Goal: Information Seeking & Learning: Find specific page/section

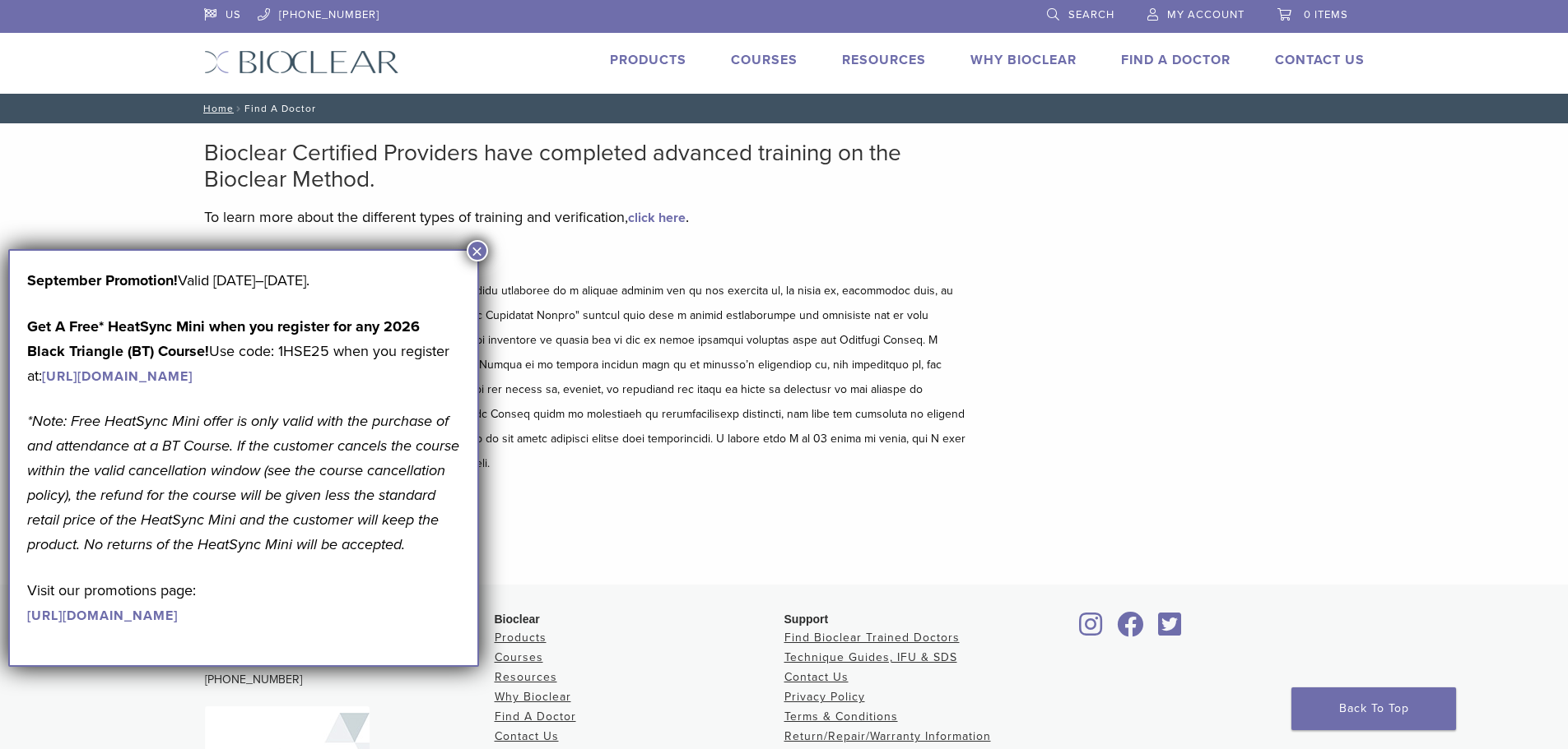
click at [481, 254] on button "×" at bounding box center [477, 251] width 22 height 22
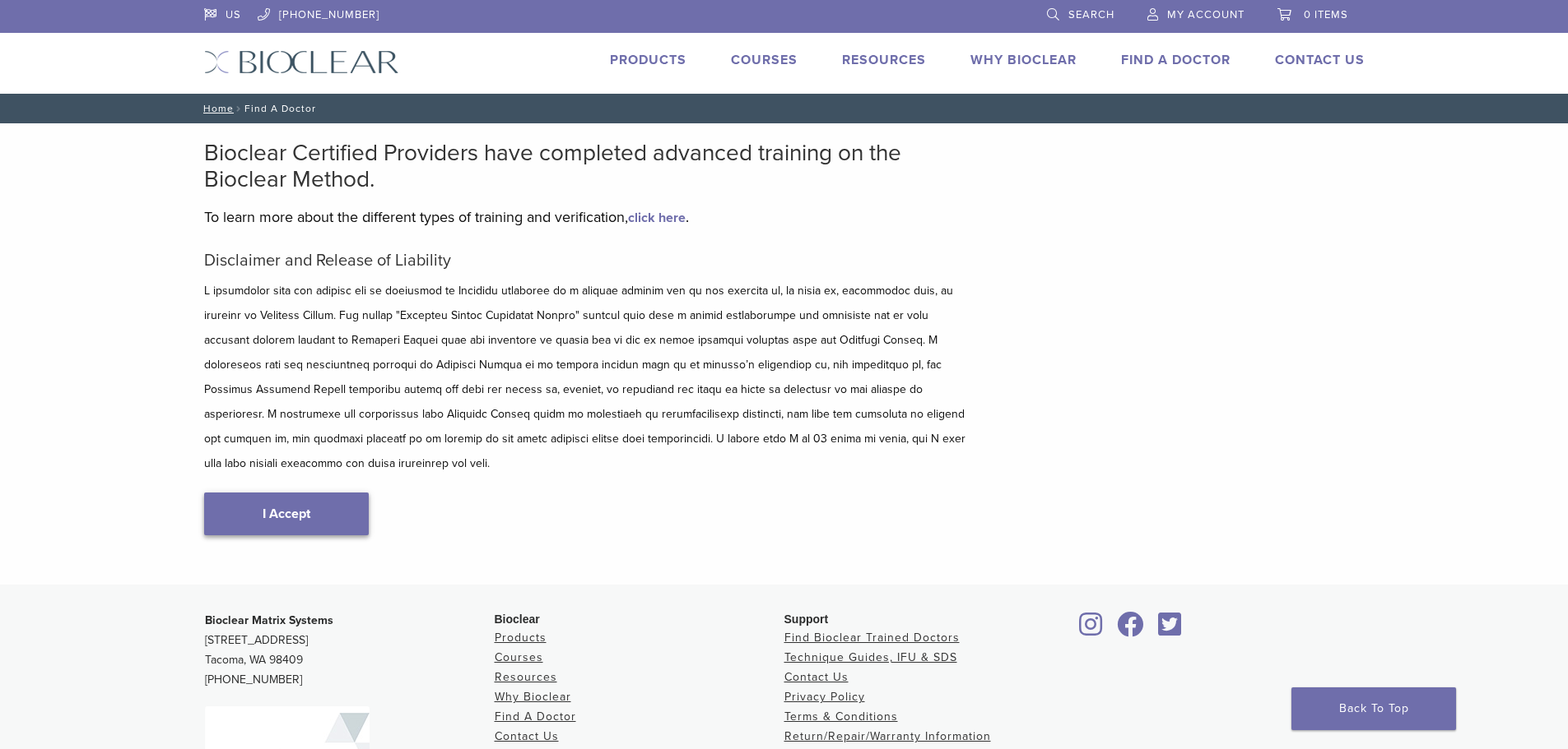
click at [272, 499] on link "I Accept" at bounding box center [286, 514] width 165 height 43
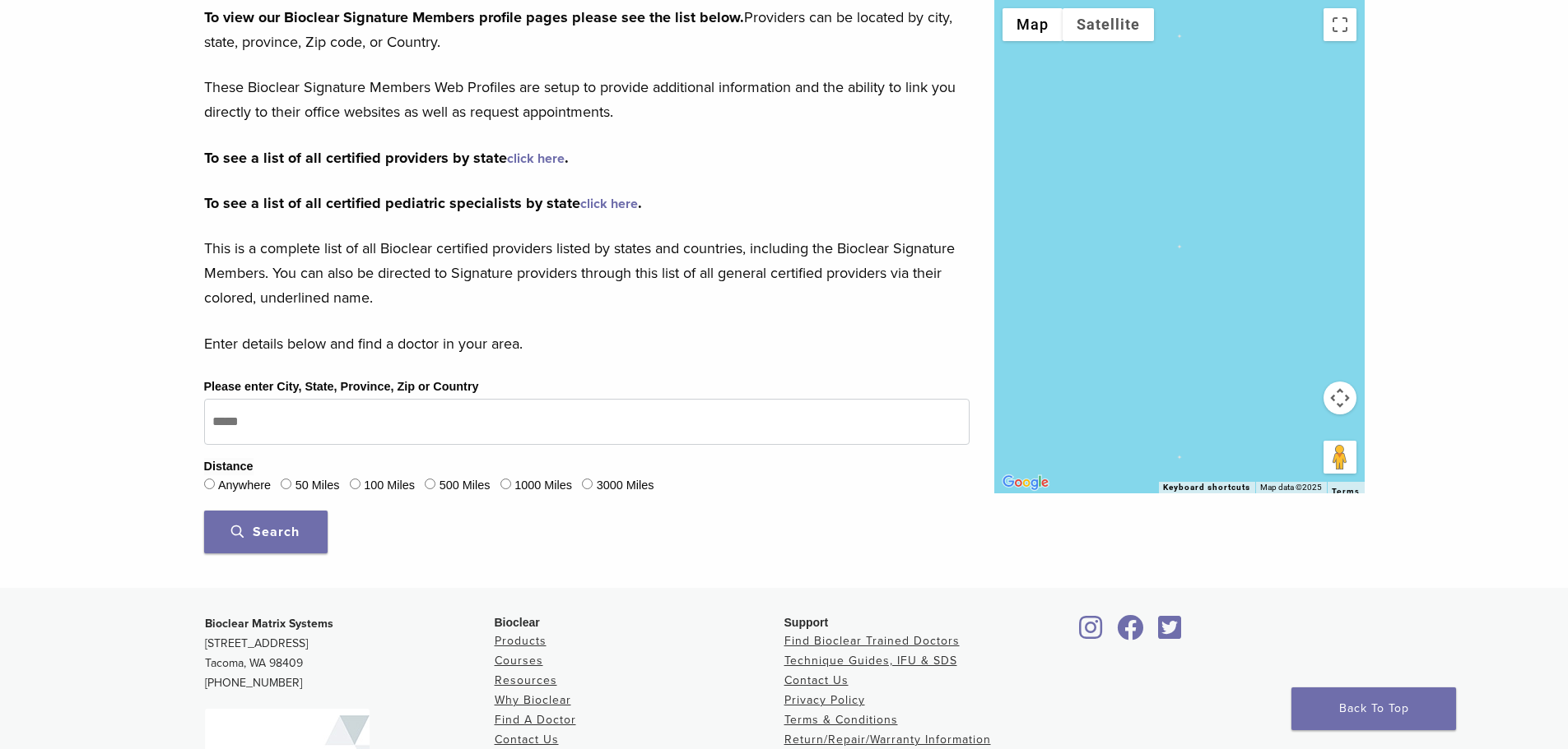
scroll to position [246, 0]
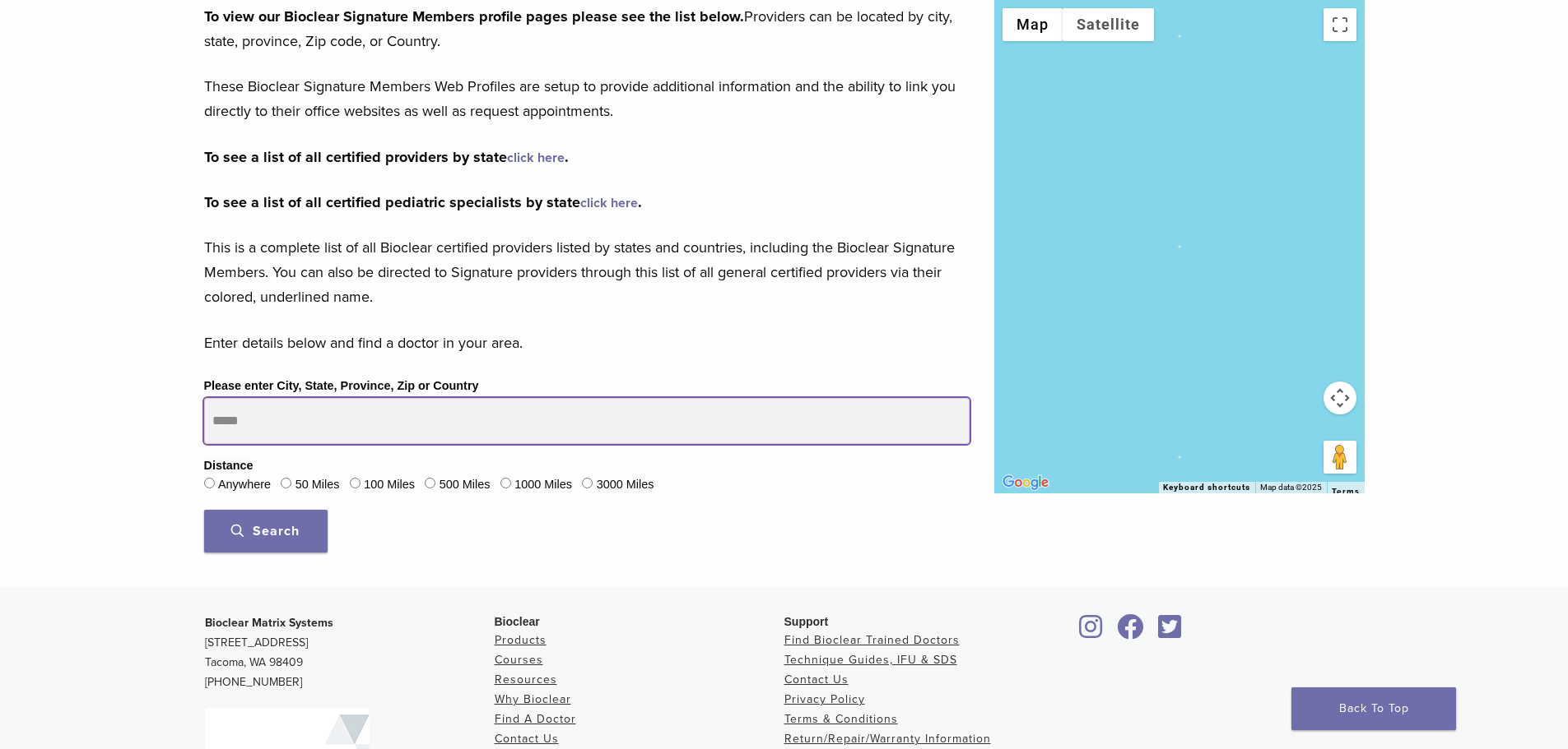
click at [248, 419] on input "Please enter City, State, Province, Zip or Country" at bounding box center [587, 421] width 766 height 46
click at [204, 510] on button "Search" at bounding box center [266, 531] width 124 height 43
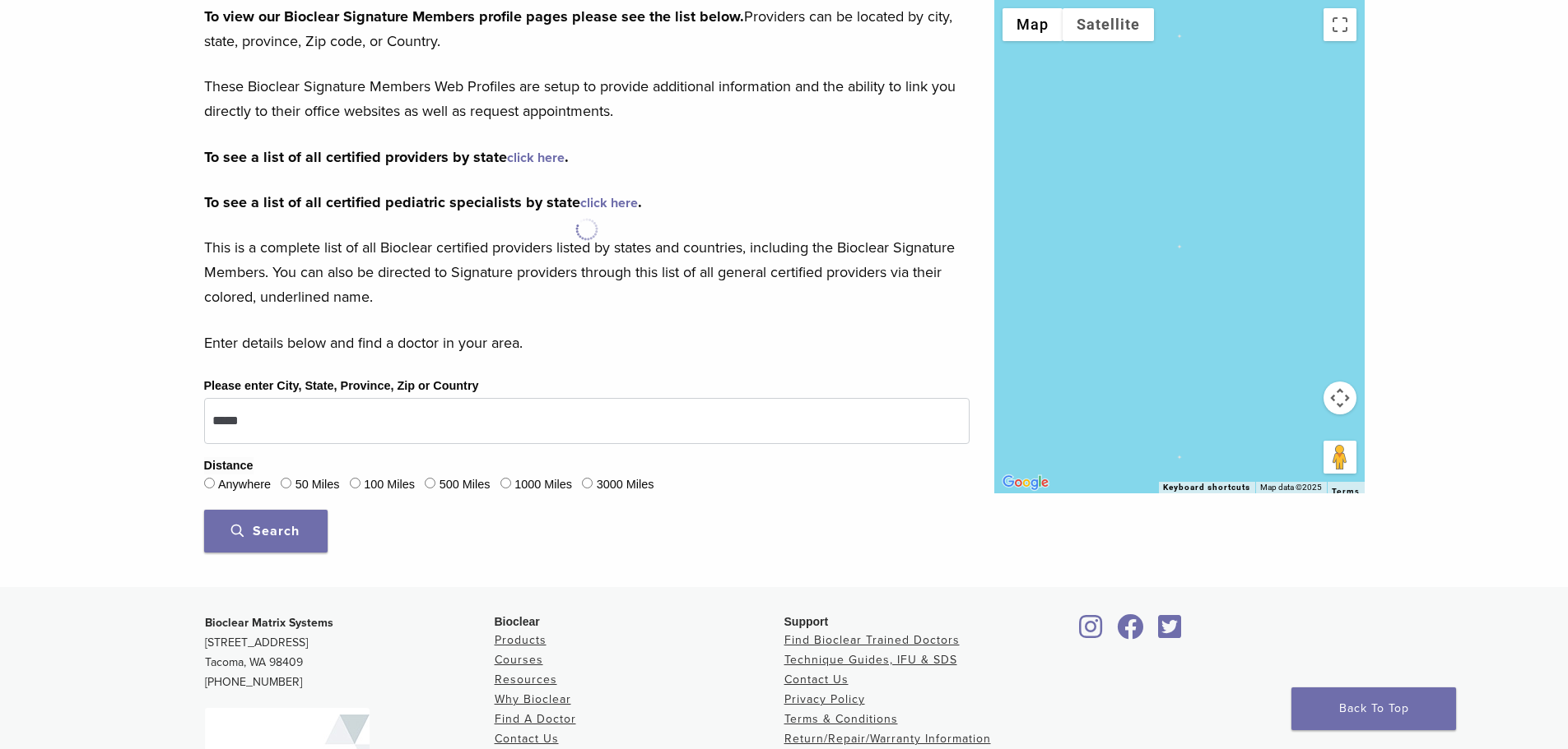
click at [278, 526] on span "Search" at bounding box center [265, 532] width 68 height 16
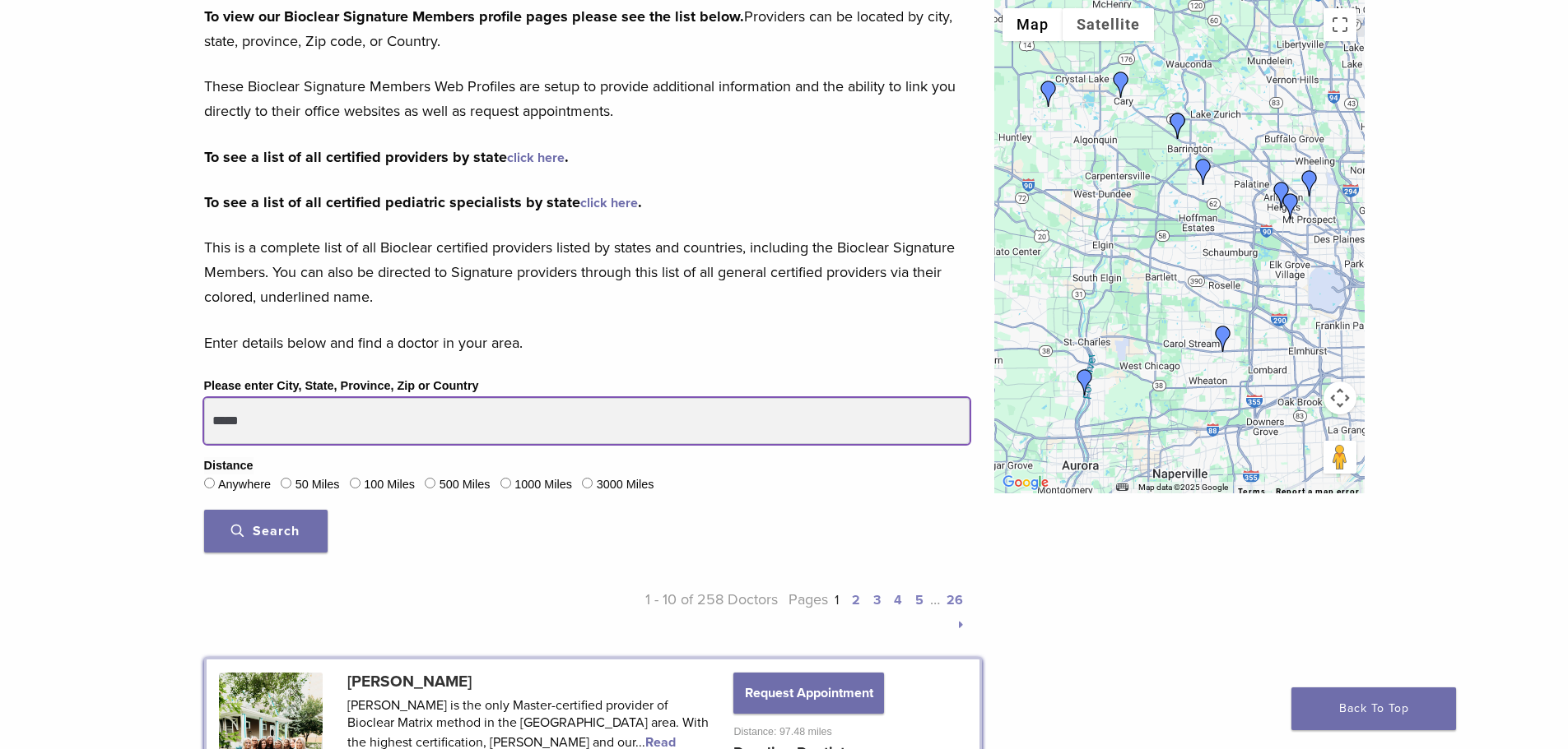
drag, startPoint x: 248, startPoint y: 422, endPoint x: 237, endPoint y: 424, distance: 11.2
click at [237, 424] on input "*****" at bounding box center [587, 421] width 766 height 46
click at [204, 510] on button "Search" at bounding box center [266, 531] width 124 height 43
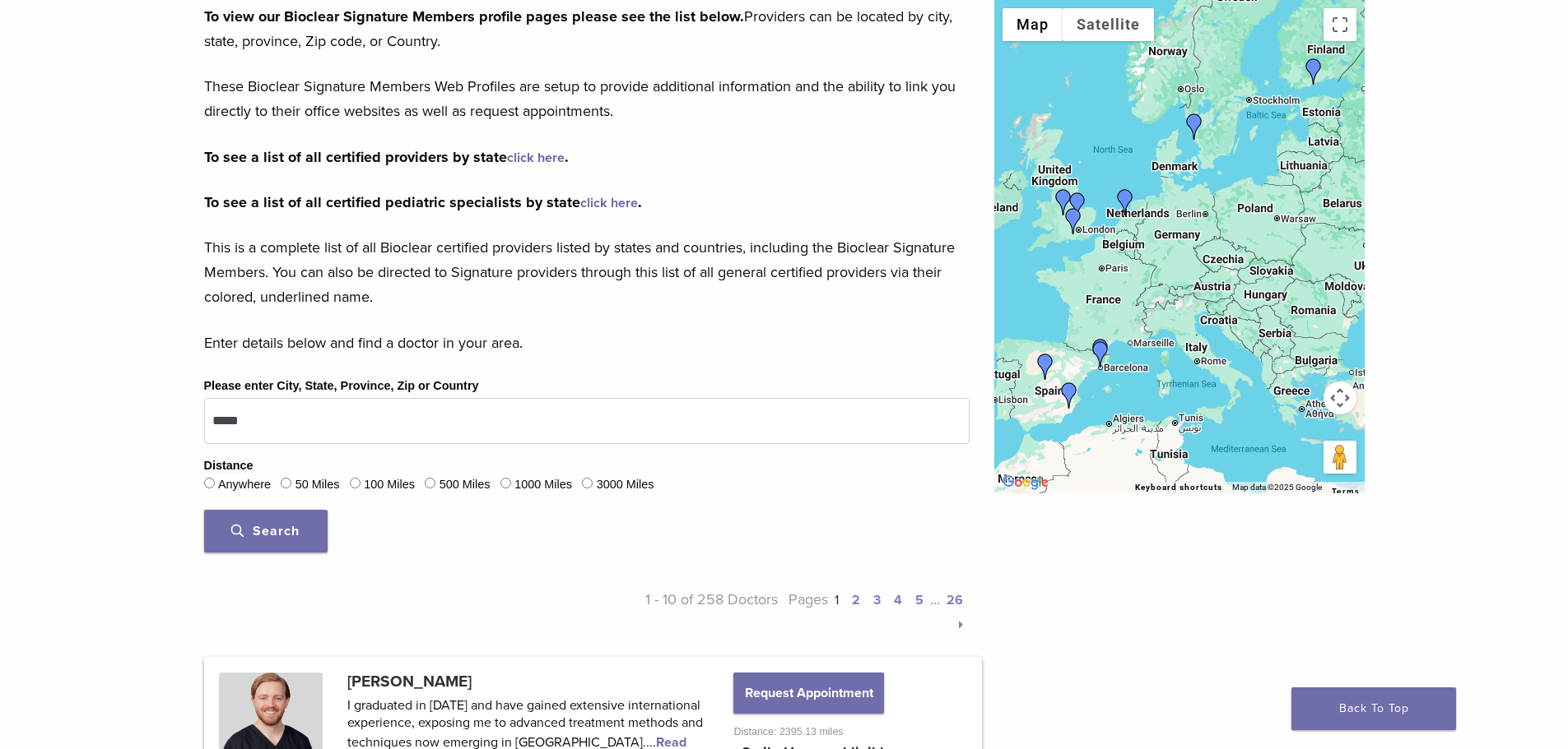
click at [253, 539] on span "Search" at bounding box center [265, 532] width 68 height 16
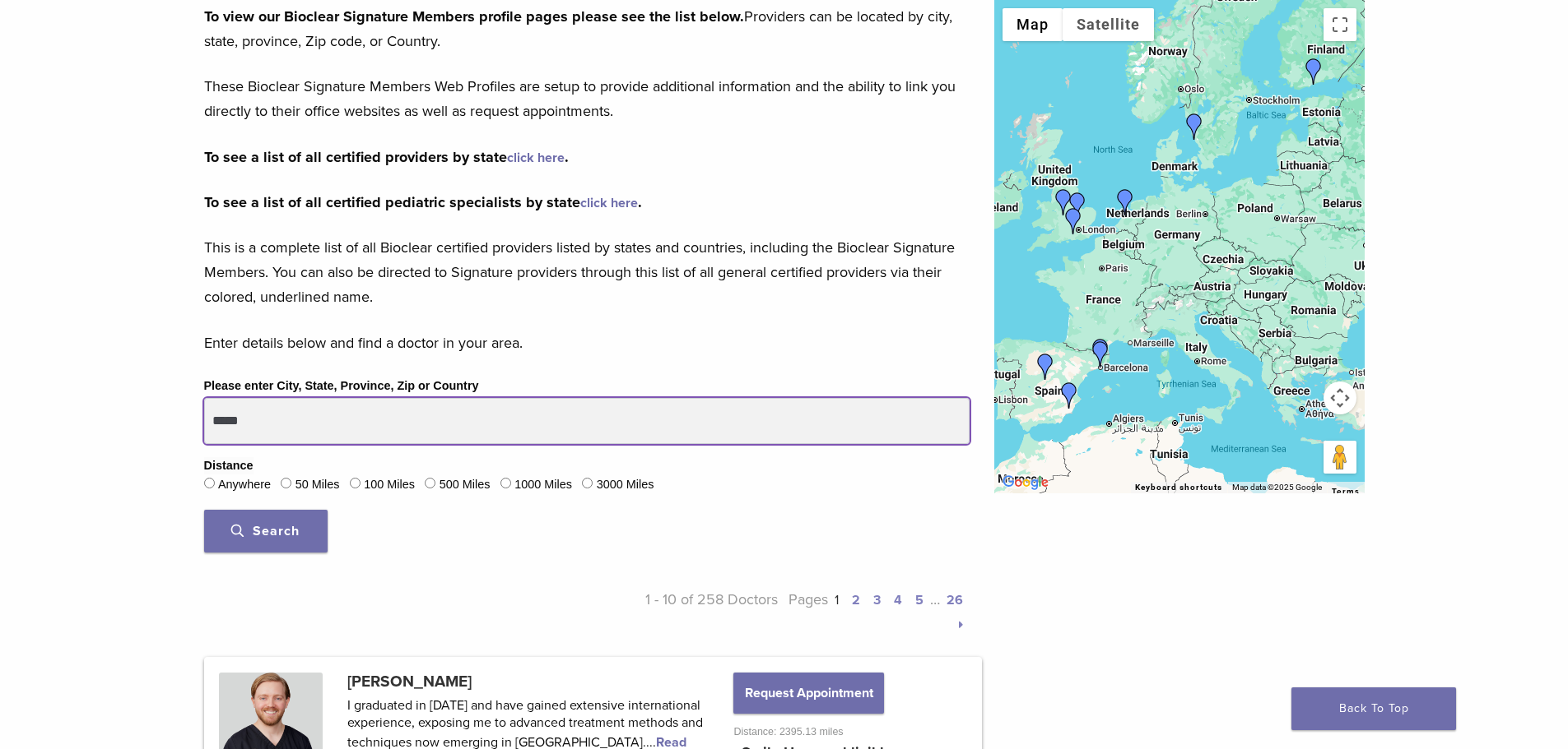
click at [236, 424] on input "*****" at bounding box center [587, 421] width 766 height 46
click at [204, 510] on button "Search" at bounding box center [266, 531] width 124 height 43
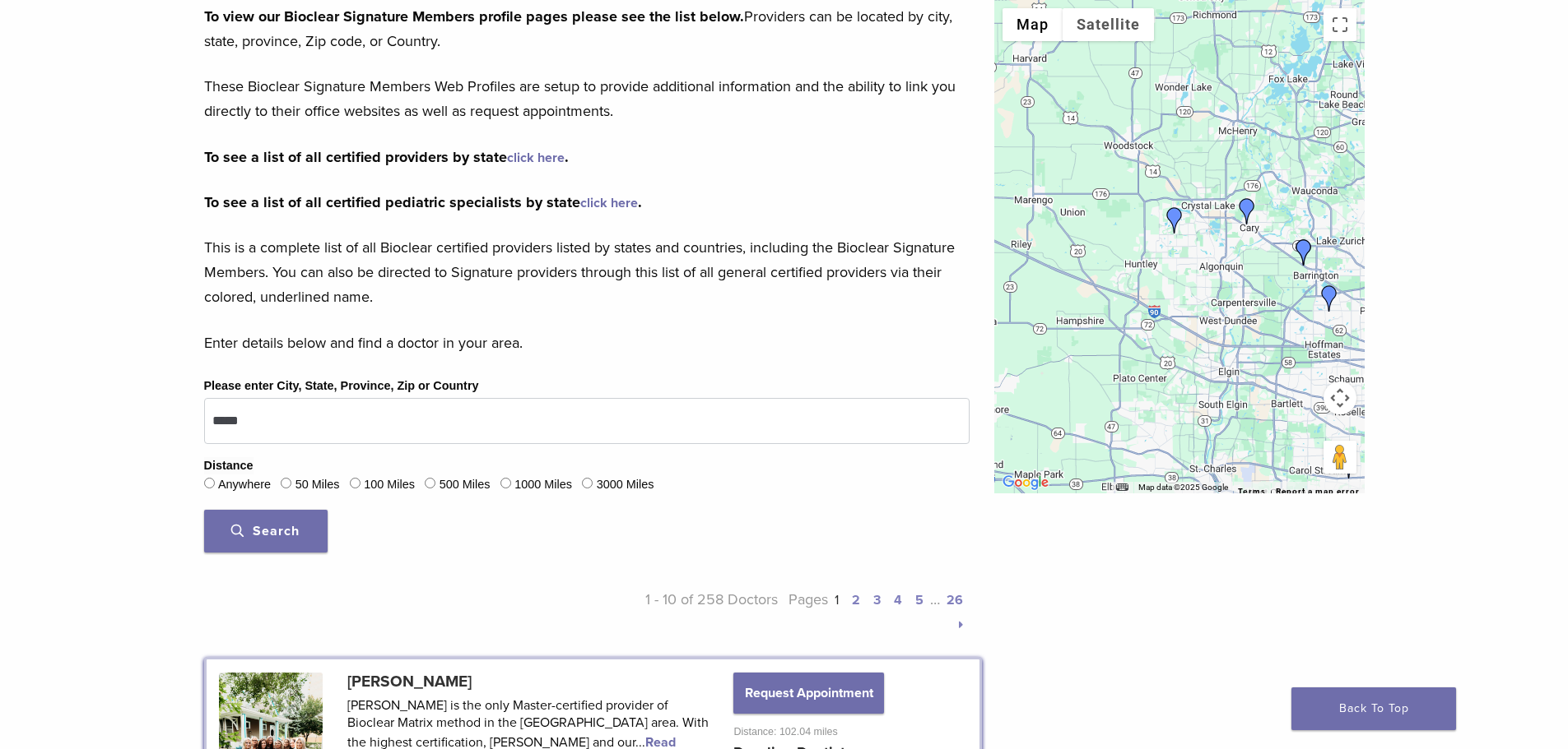
drag, startPoint x: 1105, startPoint y: 213, endPoint x: 1178, endPoint y: 306, distance: 118.2
click at [1224, 335] on div at bounding box center [1179, 246] width 370 height 494
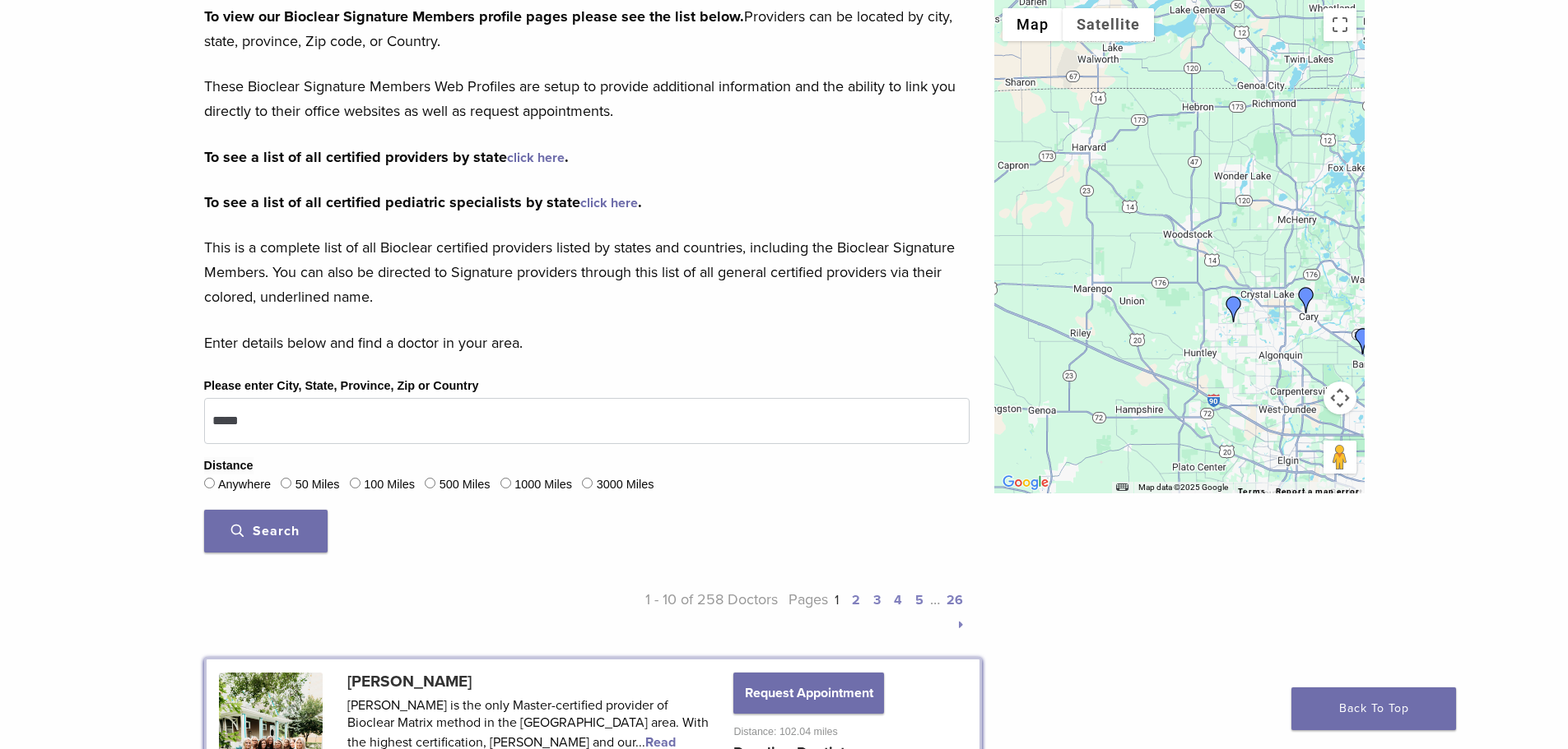
drag, startPoint x: 1098, startPoint y: 180, endPoint x: 1191, endPoint y: 315, distance: 163.9
click at [1191, 315] on div at bounding box center [1179, 246] width 370 height 494
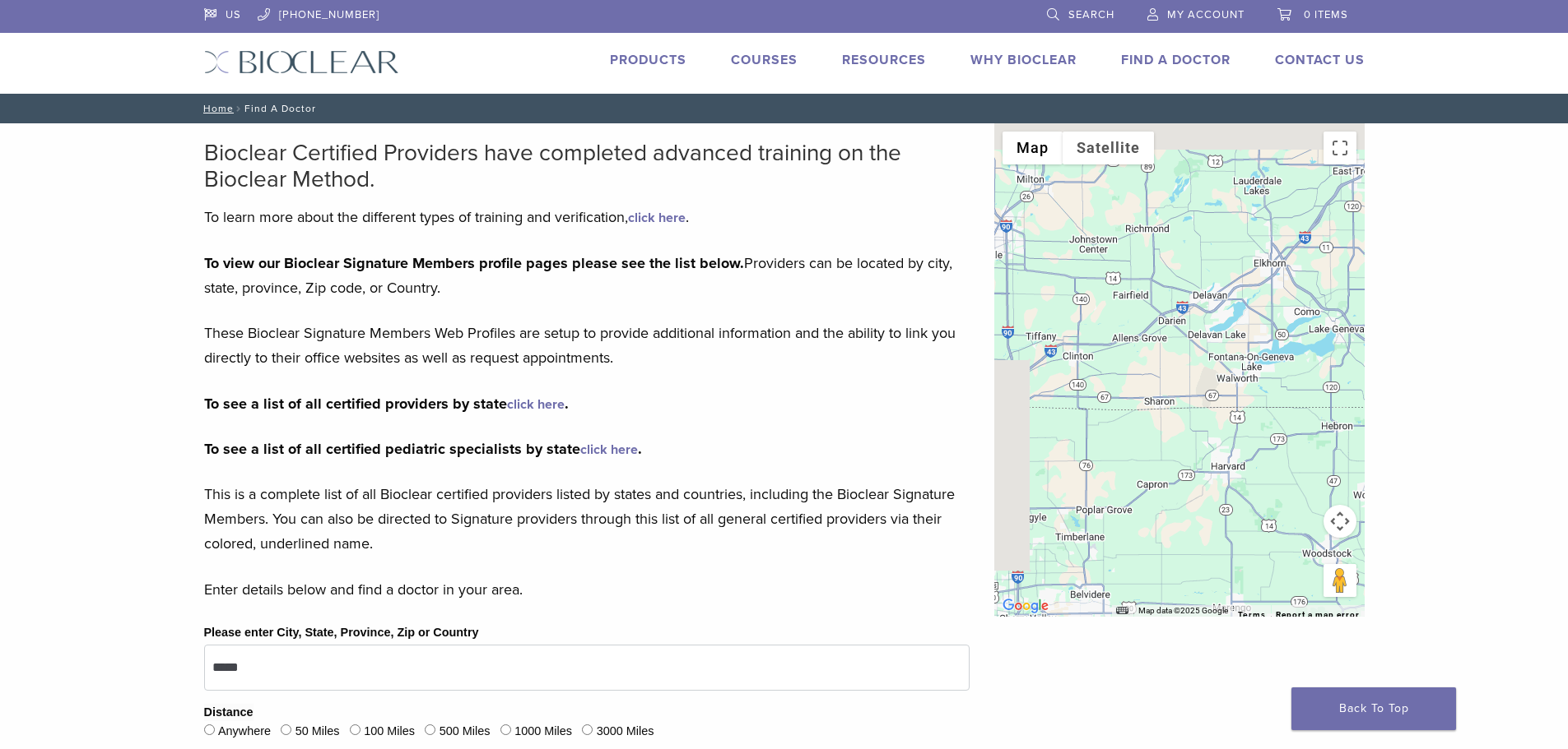
drag, startPoint x: 1084, startPoint y: 307, endPoint x: 1162, endPoint y: 411, distance: 130.0
click at [1162, 411] on div at bounding box center [1179, 370] width 370 height 494
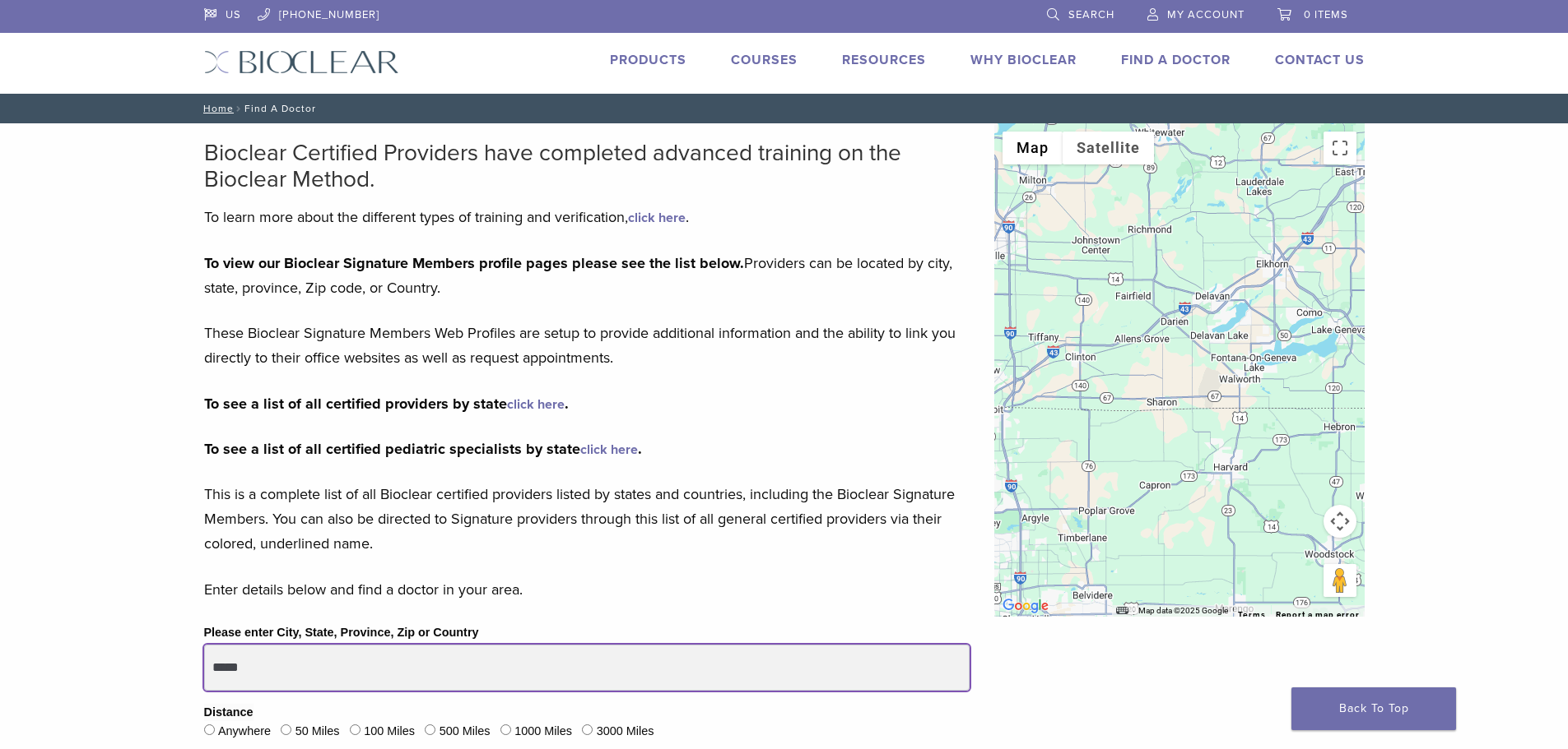
click at [279, 665] on input "*****" at bounding box center [587, 667] width 766 height 46
click at [278, 662] on input "*****" at bounding box center [587, 667] width 766 height 46
type input "**********"
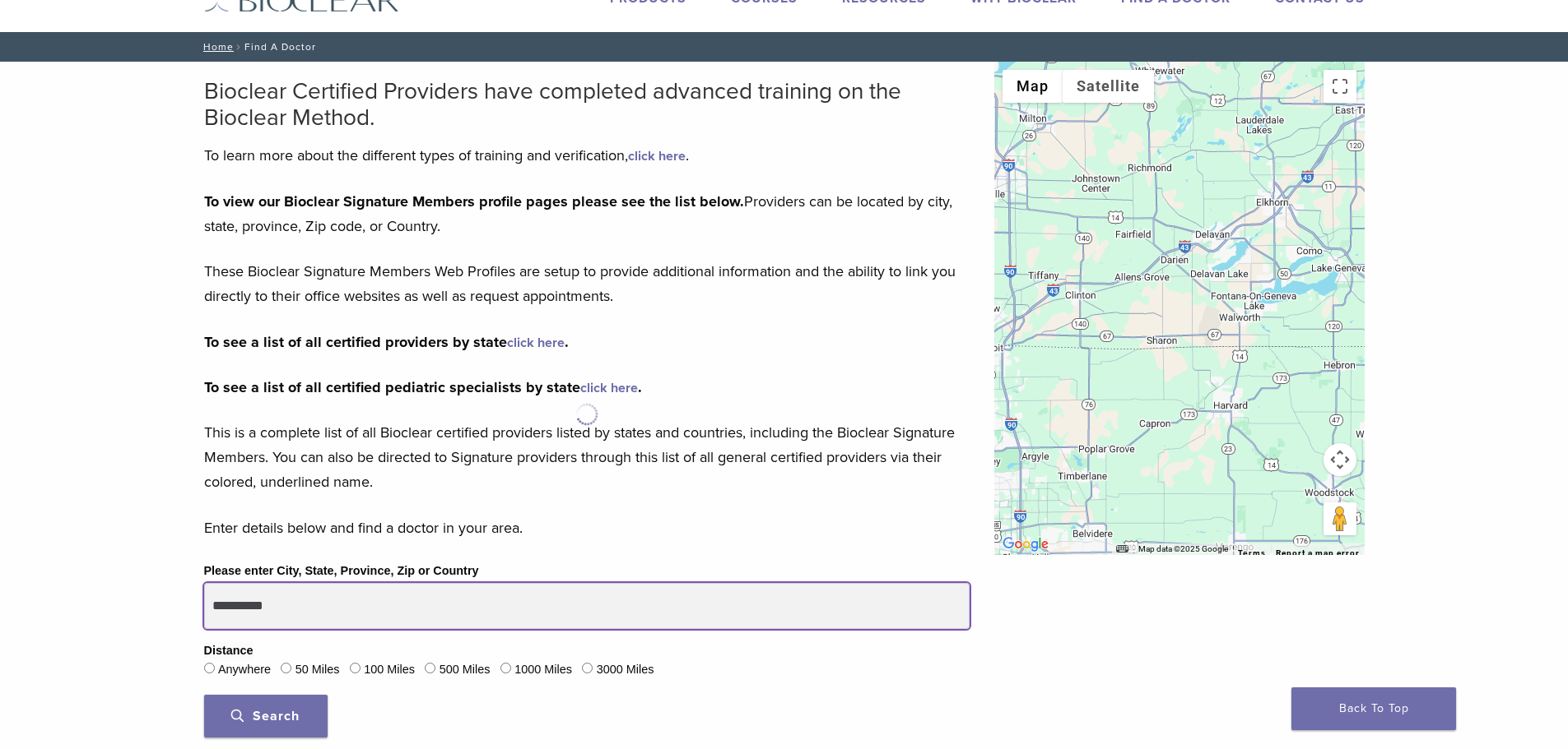
scroll to position [246, 0]
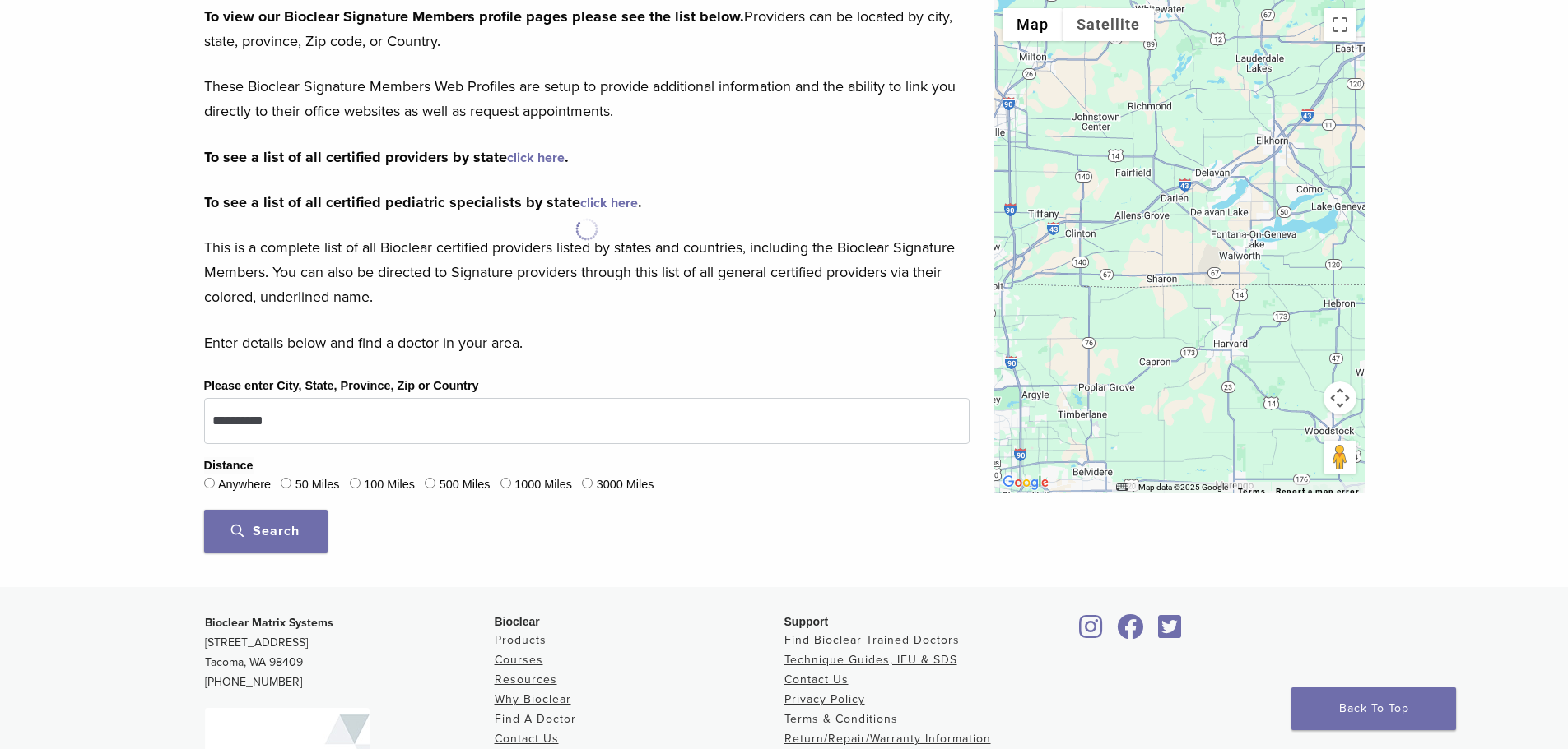
click at [243, 532] on span "Search" at bounding box center [265, 532] width 68 height 16
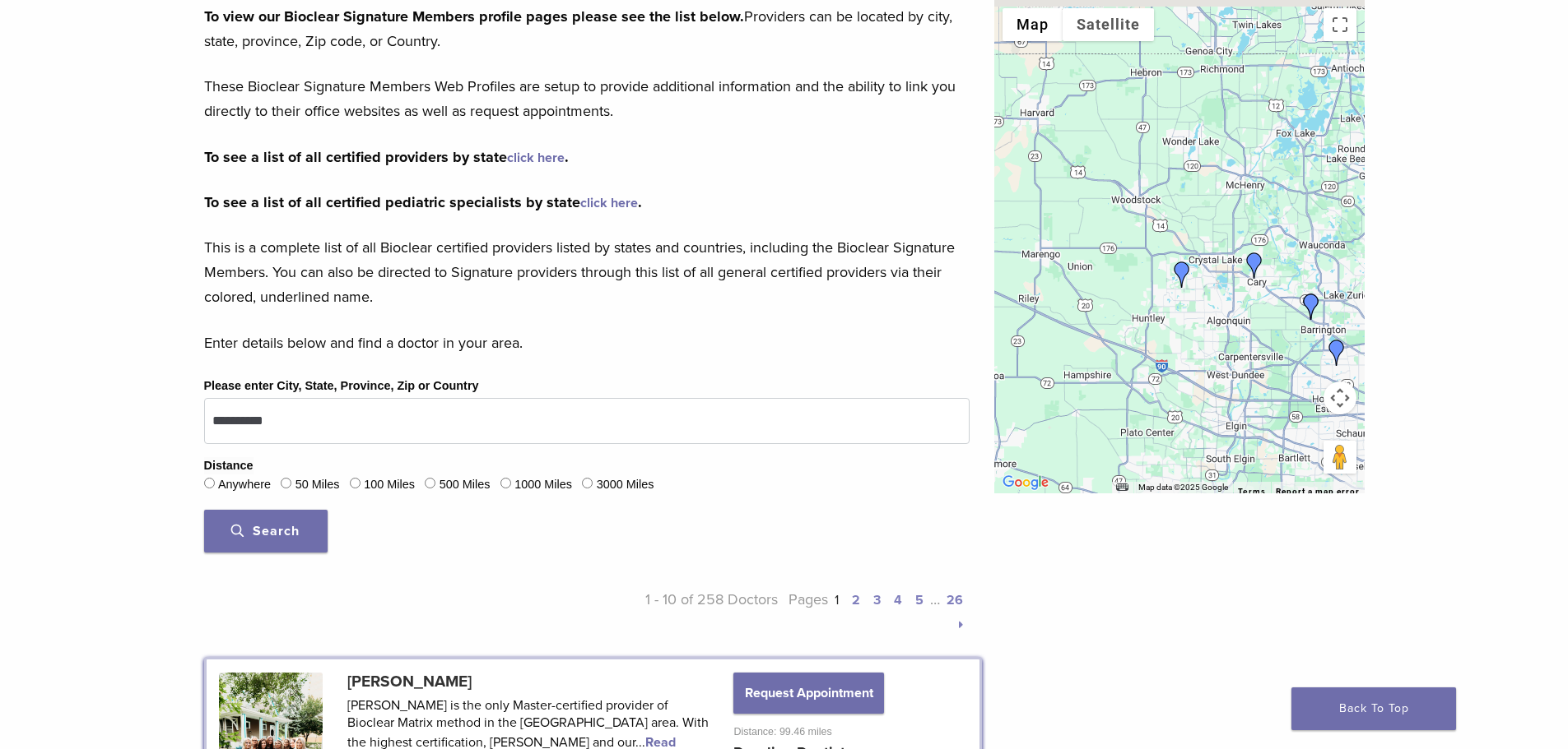
drag, startPoint x: 1176, startPoint y: 265, endPoint x: 1082, endPoint y: 255, distance: 94.5
click at [1276, 403] on div at bounding box center [1179, 246] width 370 height 494
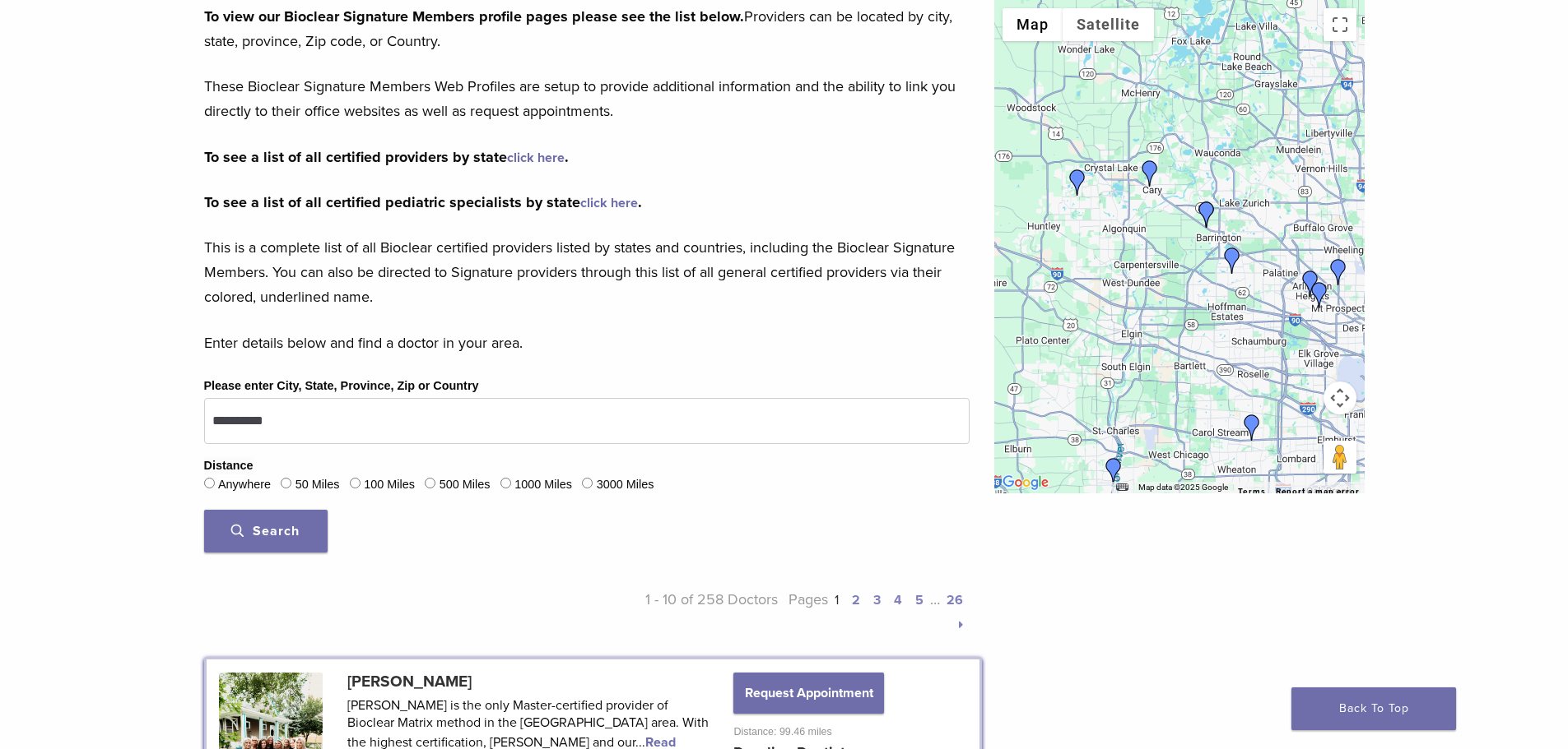
drag, startPoint x: 1154, startPoint y: 221, endPoint x: 1238, endPoint y: 430, distance: 225.2
click at [1238, 430] on div at bounding box center [1179, 246] width 370 height 494
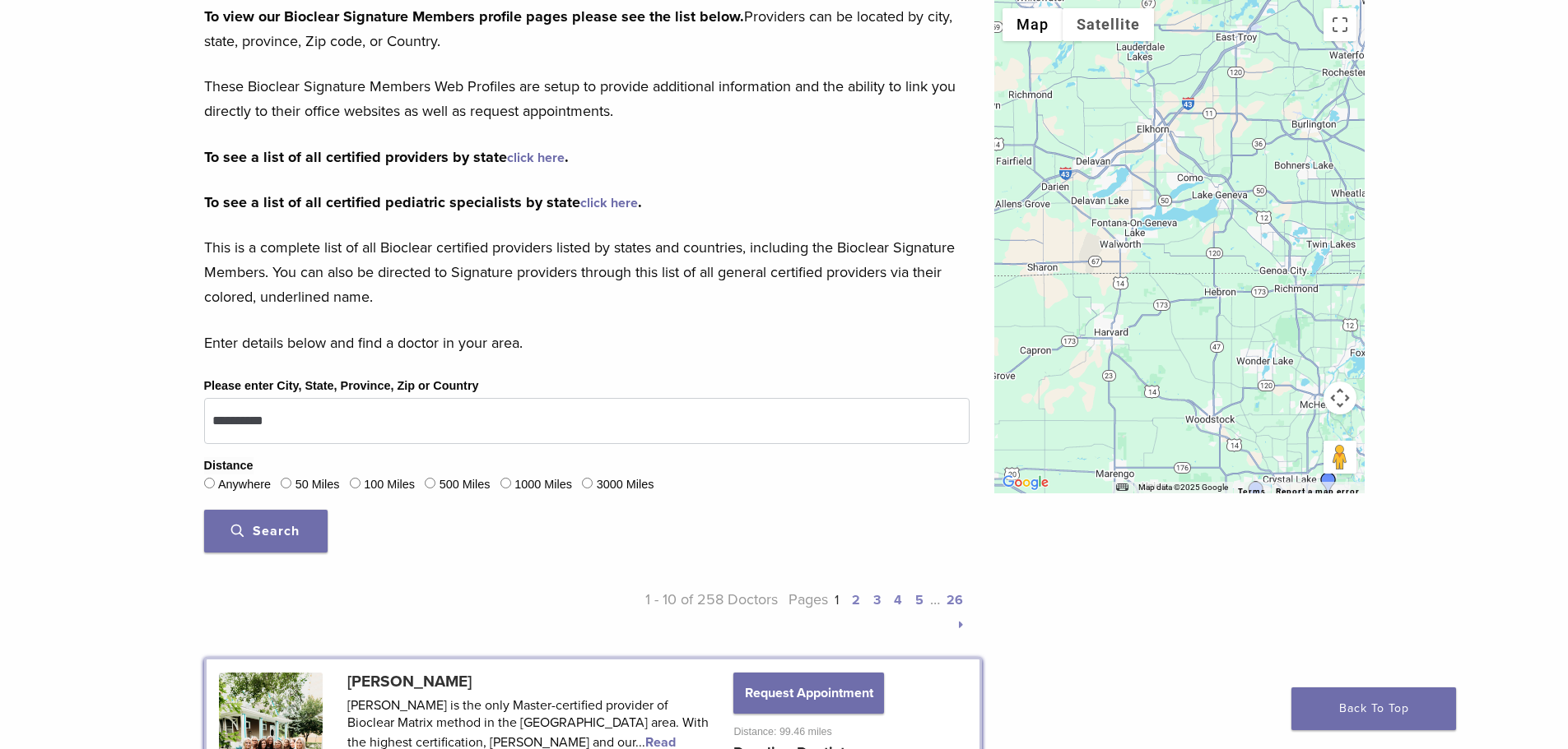
drag, startPoint x: 1119, startPoint y: 239, endPoint x: 1227, endPoint y: 384, distance: 180.8
click at [1227, 384] on div at bounding box center [1179, 246] width 370 height 494
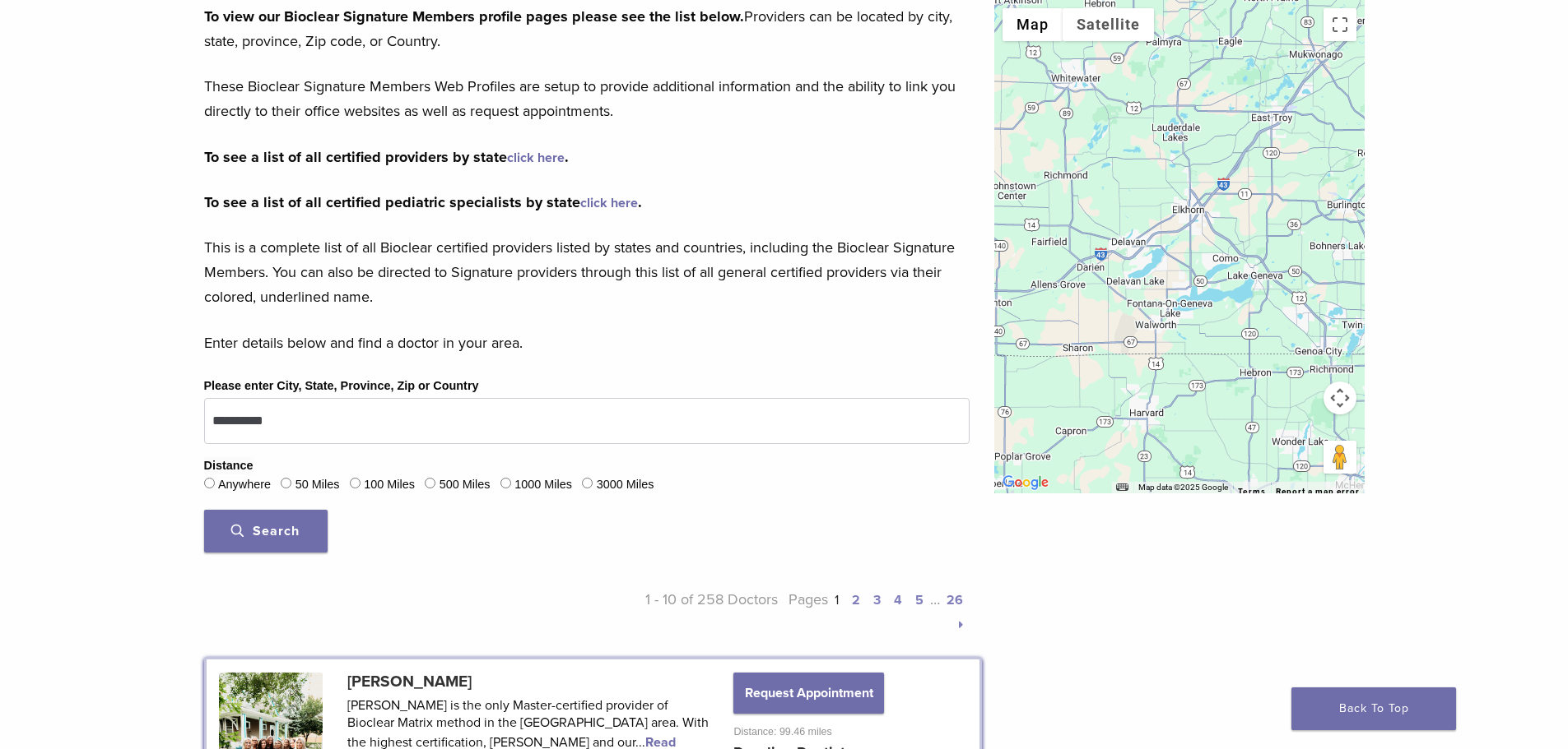
drag, startPoint x: 1151, startPoint y: 236, endPoint x: 1226, endPoint y: 407, distance: 186.7
click at [1235, 434] on div at bounding box center [1179, 246] width 370 height 494
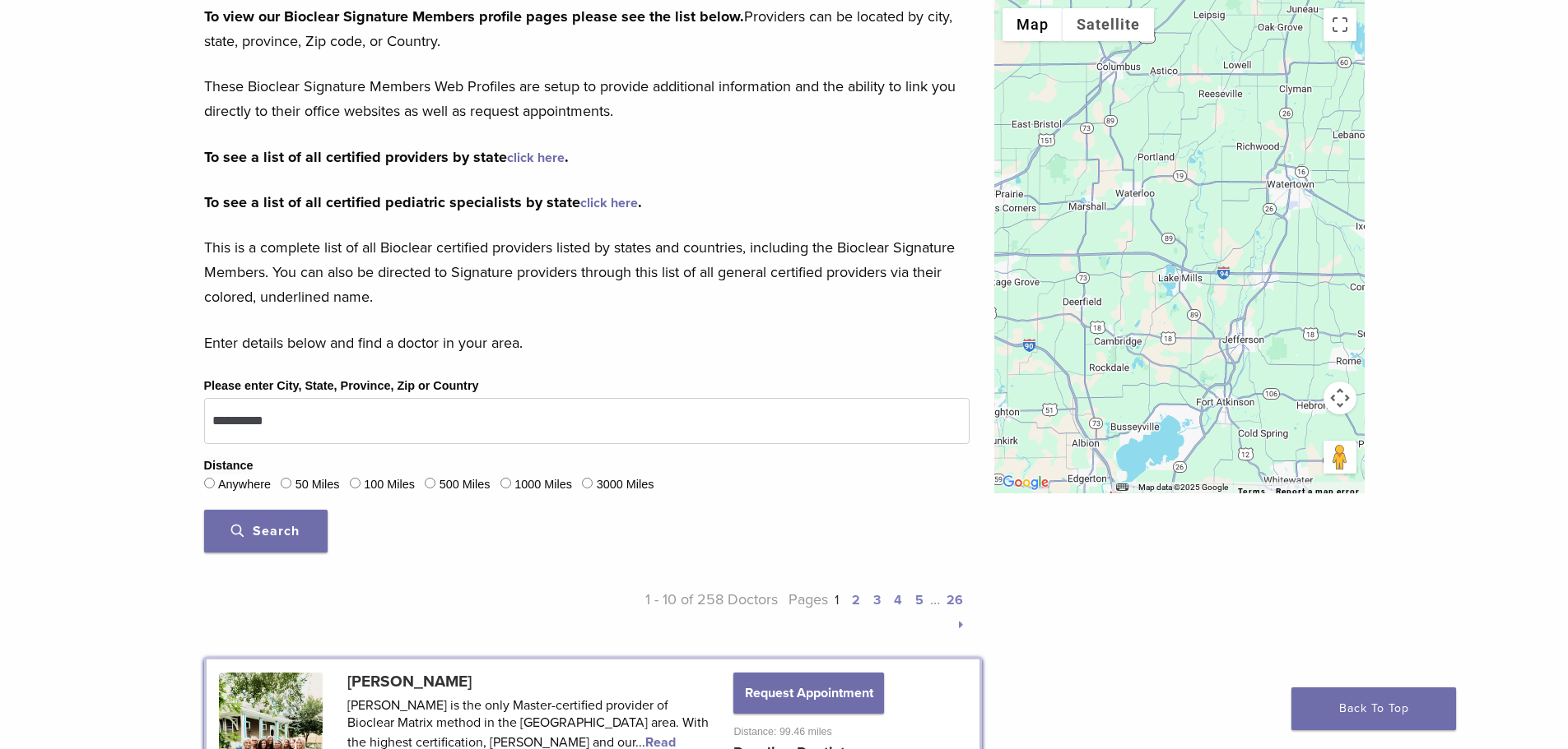
drag, startPoint x: 1121, startPoint y: 206, endPoint x: 1273, endPoint y: 472, distance: 306.4
click at [1273, 472] on div at bounding box center [1179, 246] width 370 height 494
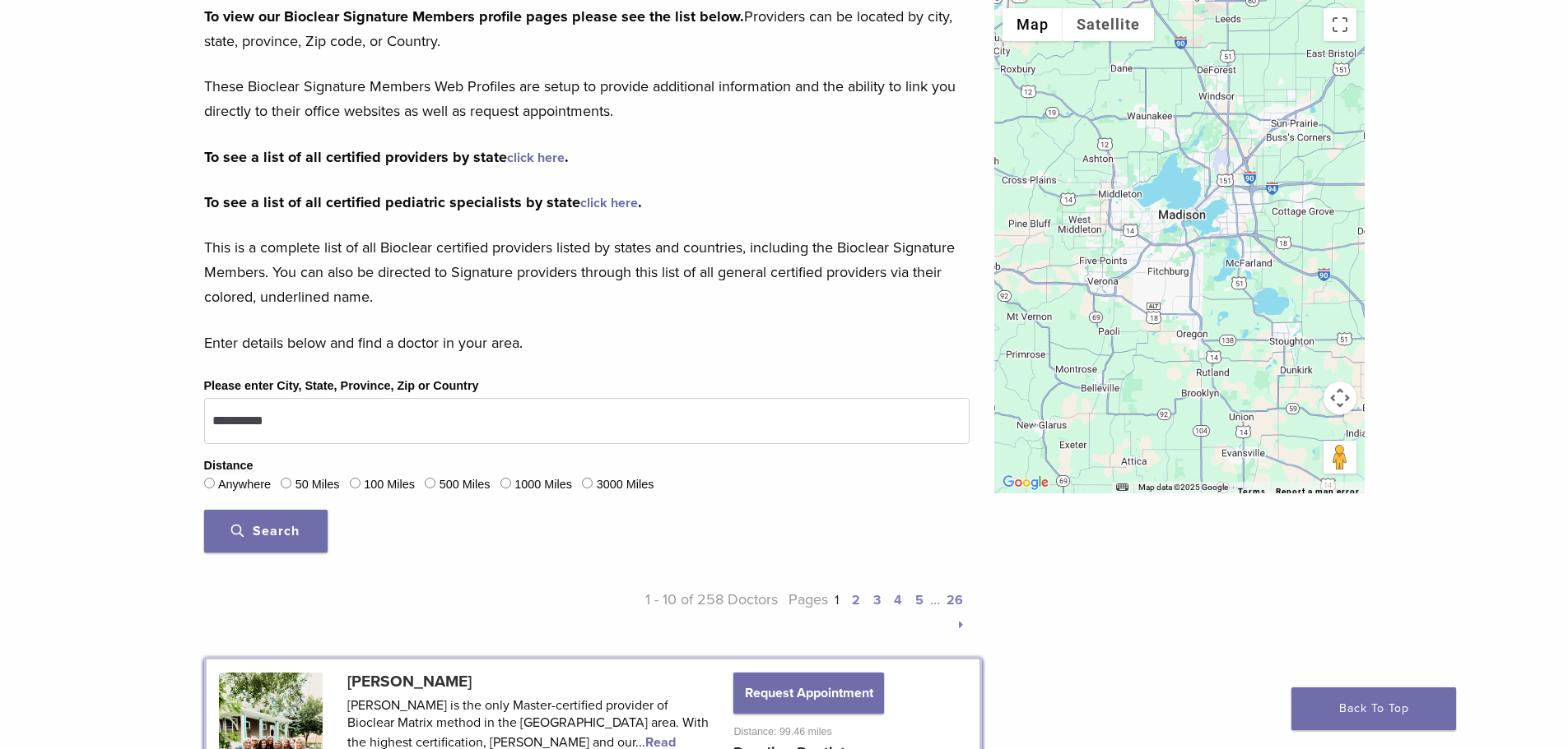
drag, startPoint x: 1070, startPoint y: 205, endPoint x: 1294, endPoint y: 139, distance: 233.5
click at [1351, 79] on div at bounding box center [1179, 246] width 370 height 494
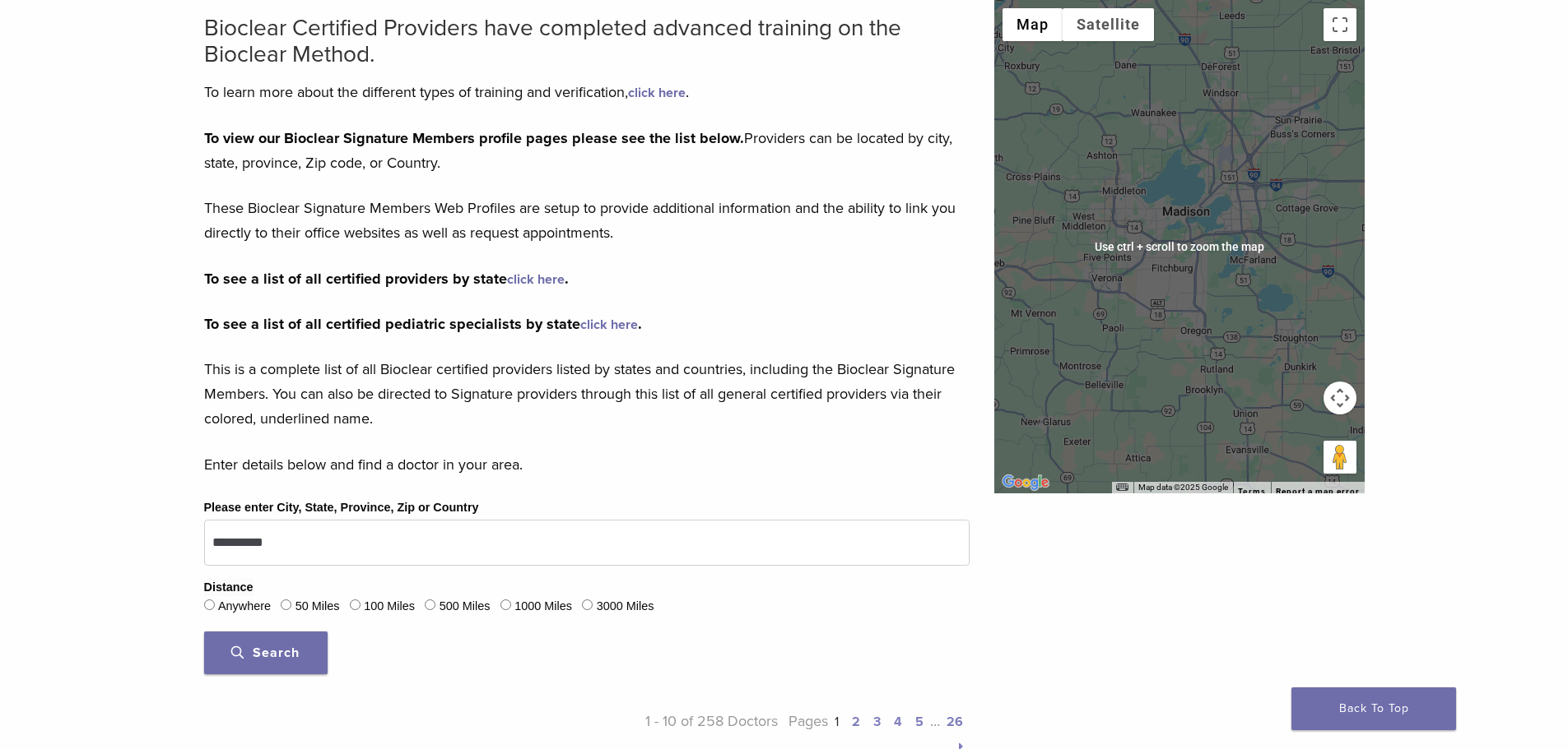
scroll to position [165, 0]
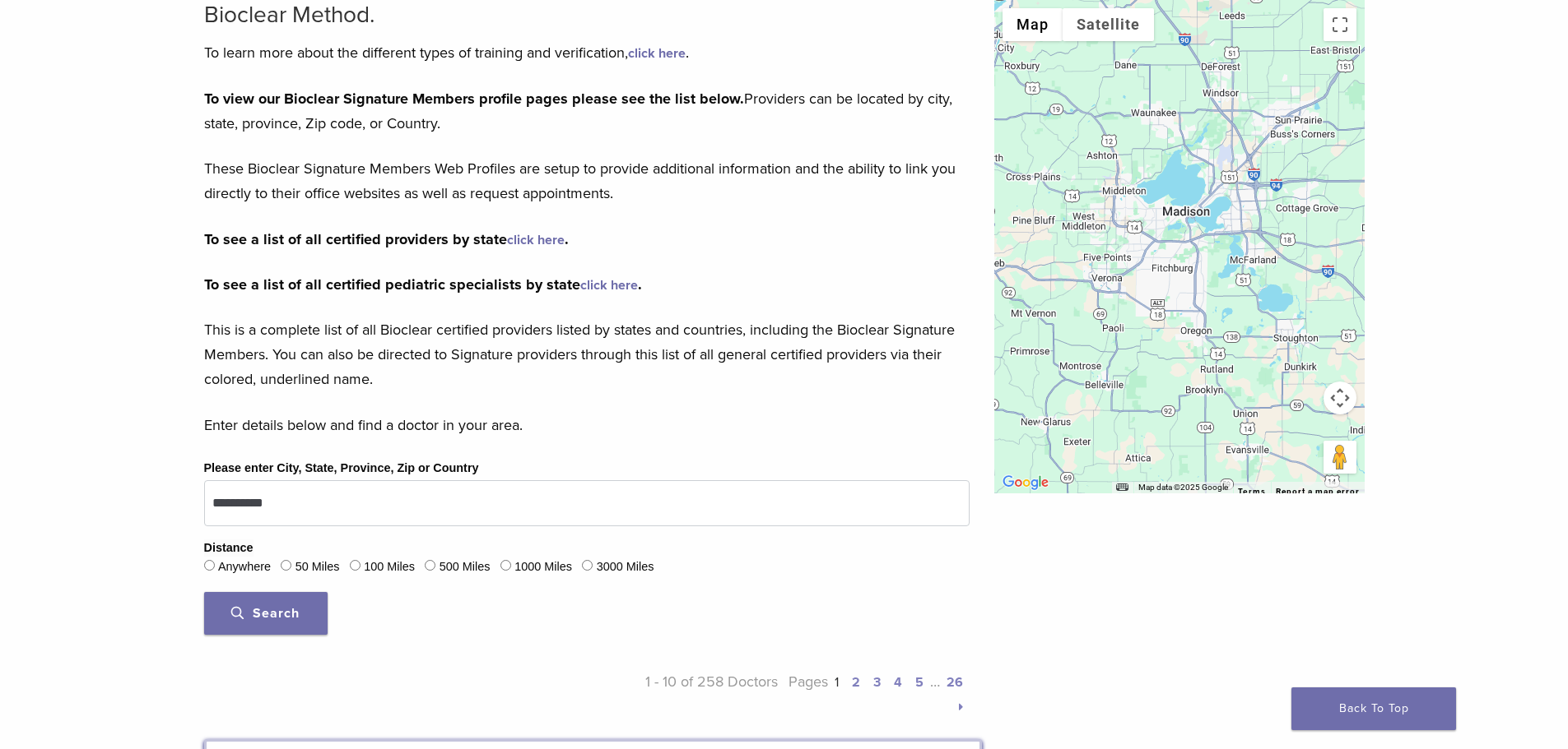
click at [544, 240] on link "click here" at bounding box center [535, 240] width 57 height 16
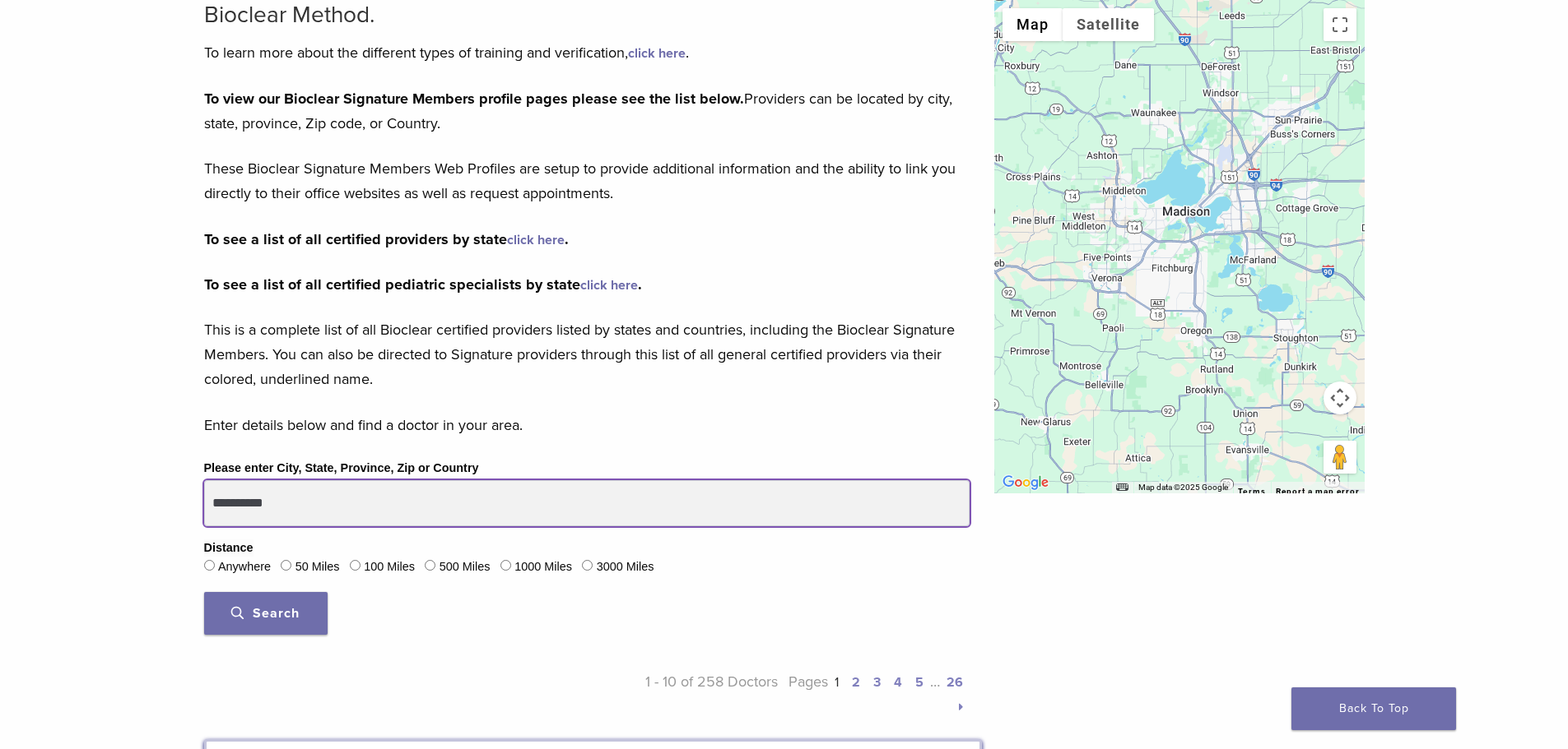
click at [372, 506] on input "**********" at bounding box center [587, 503] width 766 height 46
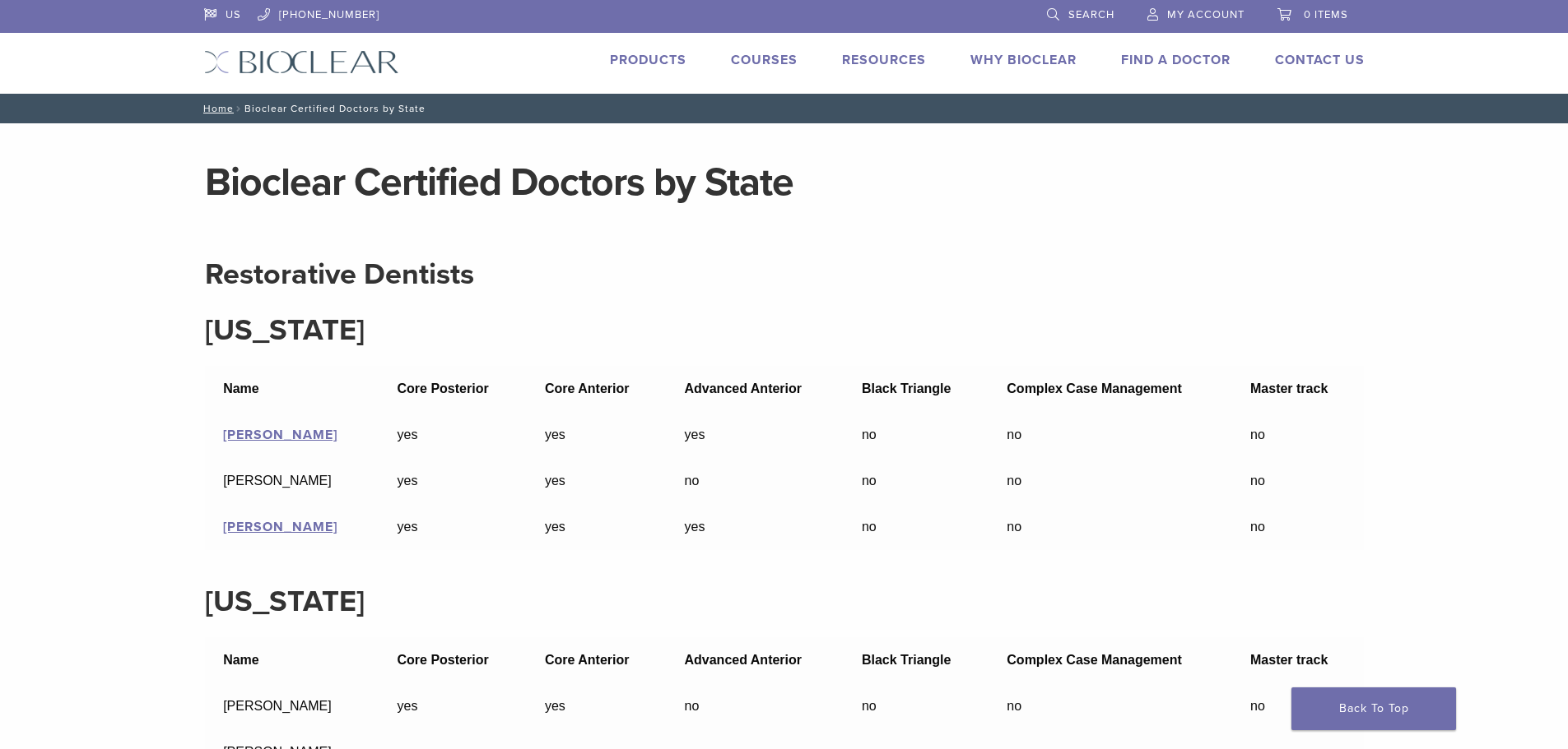
click at [635, 64] on link "Products" at bounding box center [648, 60] width 76 height 16
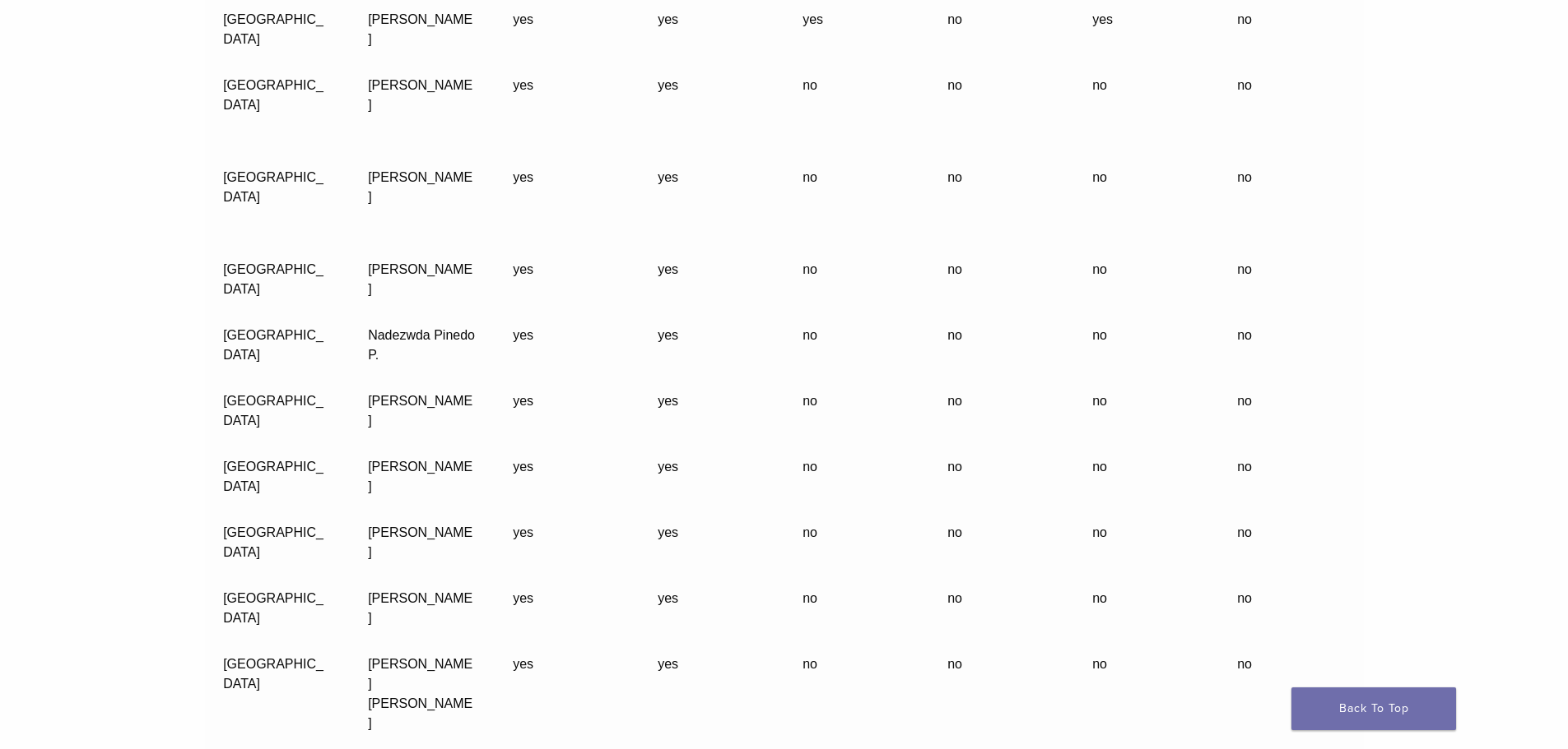
scroll to position [47462, 0]
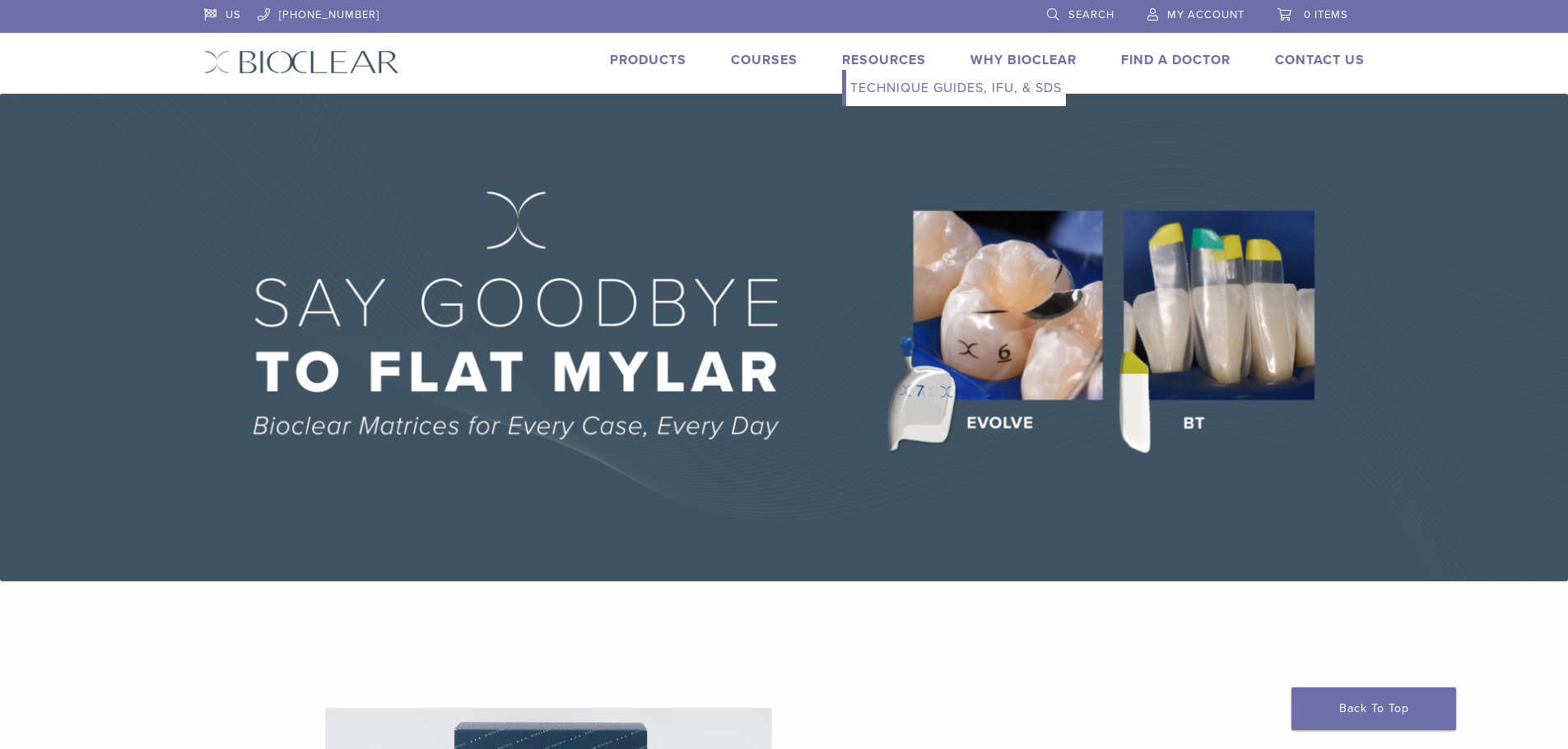
click at [890, 82] on link "Technique Guides, IFU, & SDS" at bounding box center [956, 88] width 220 height 36
